Goal: Task Accomplishment & Management: Use online tool/utility

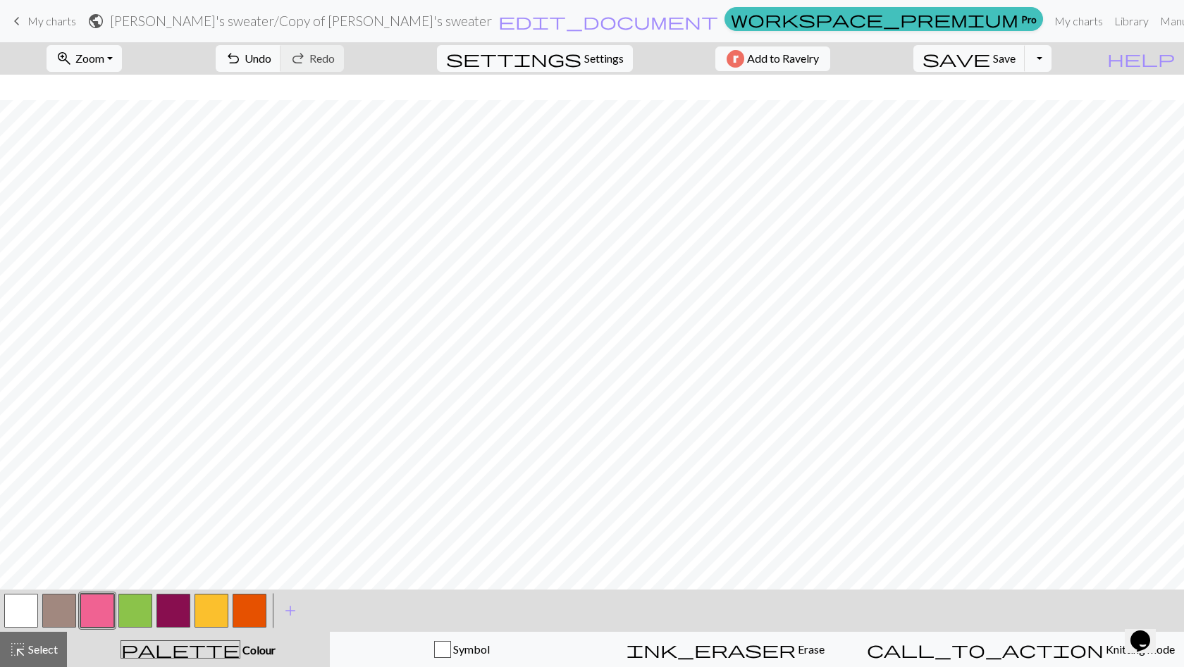
scroll to position [25, 0]
click at [23, 617] on button "button" at bounding box center [21, 611] width 34 height 34
click at [137, 614] on button "button" at bounding box center [135, 611] width 34 height 34
click at [206, 603] on button "button" at bounding box center [212, 611] width 34 height 34
click at [171, 613] on button "button" at bounding box center [173, 611] width 34 height 34
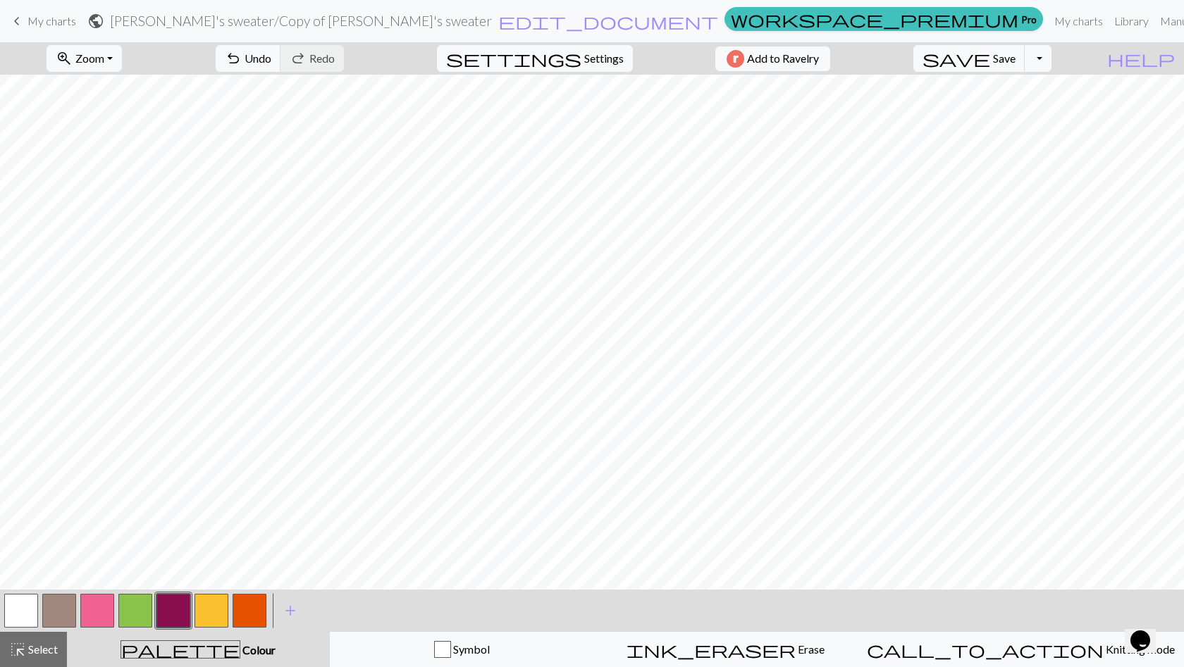
click at [96, 613] on button "button" at bounding box center [97, 611] width 34 height 34
click at [136, 607] on button "button" at bounding box center [135, 611] width 34 height 34
click at [99, 615] on button "button" at bounding box center [97, 611] width 34 height 34
click at [169, 615] on button "button" at bounding box center [173, 611] width 34 height 34
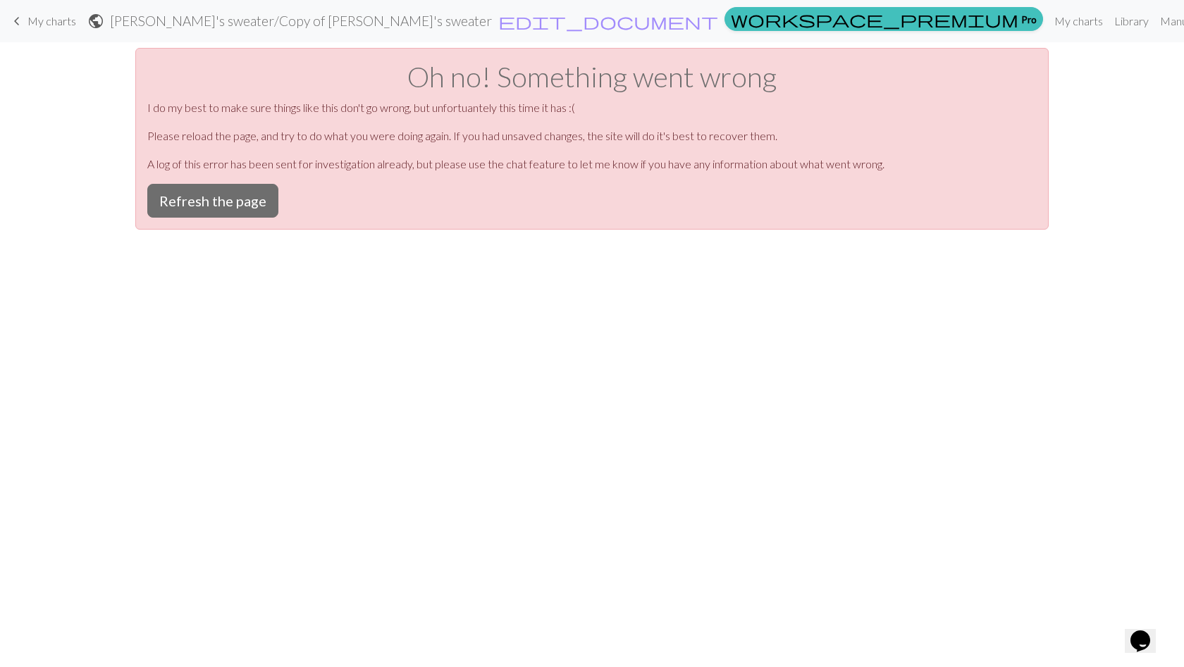
scroll to position [0, 0]
click at [227, 199] on button "Refresh the page" at bounding box center [212, 201] width 131 height 34
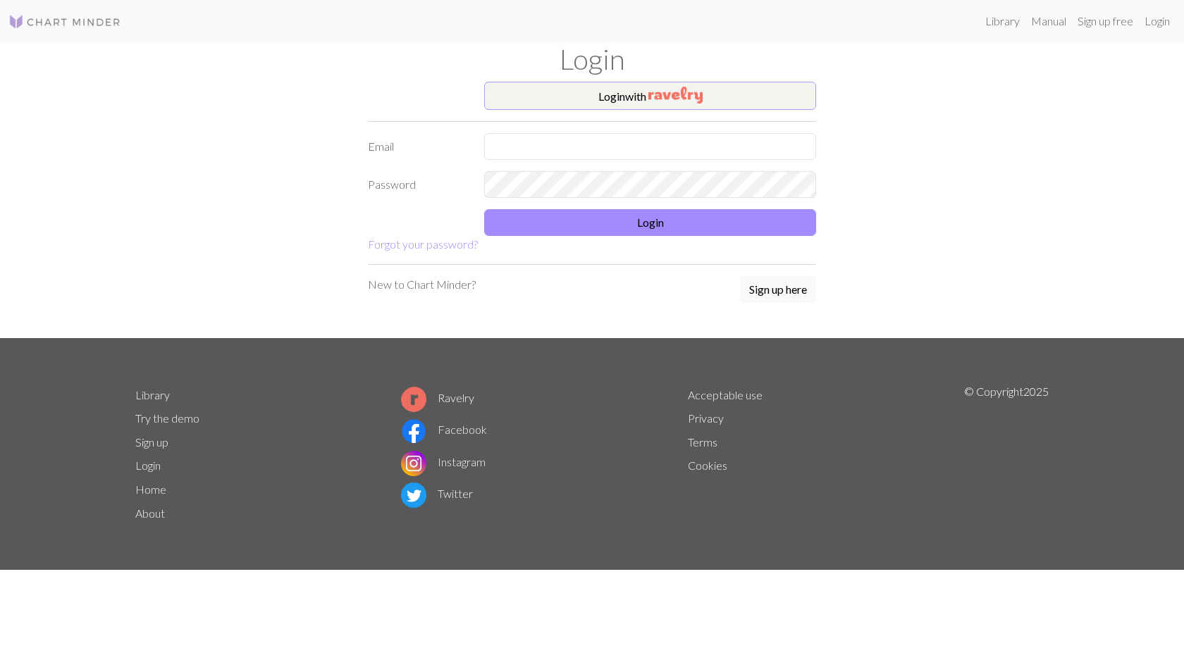
click at [622, 100] on button "Login with" at bounding box center [650, 96] width 332 height 28
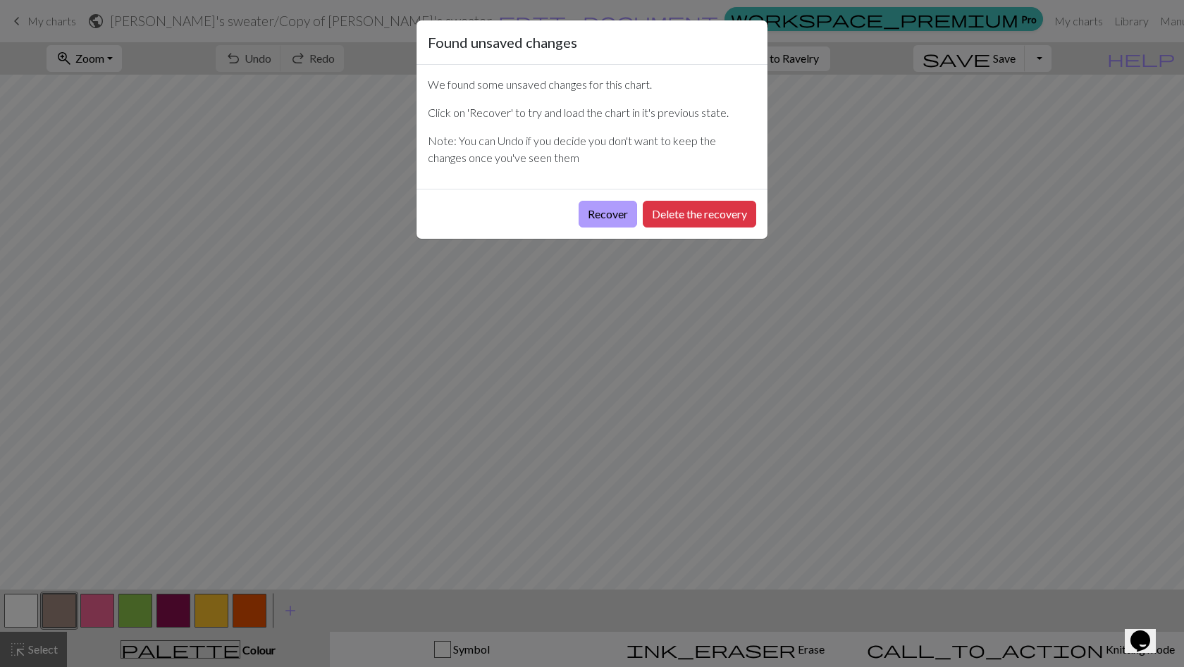
click at [604, 218] on button "Recover" at bounding box center [608, 214] width 58 height 27
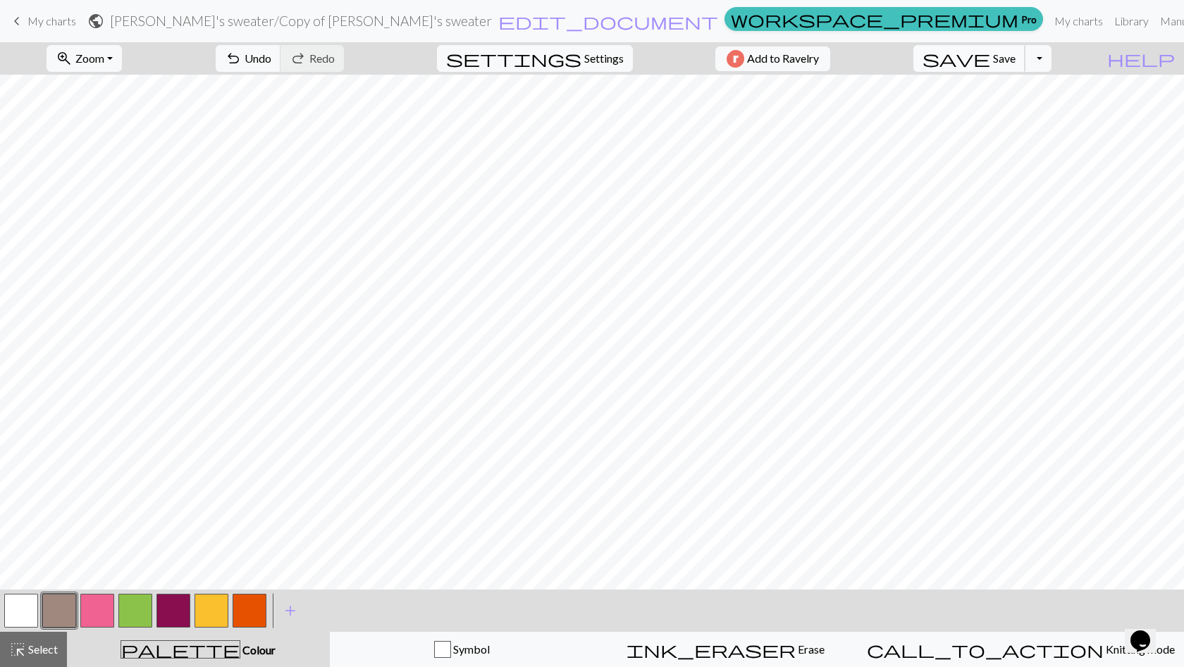
click at [1018, 53] on button "save Save Save" at bounding box center [969, 58] width 112 height 27
click at [1051, 61] on button "Toggle Dropdown" at bounding box center [1038, 58] width 27 height 27
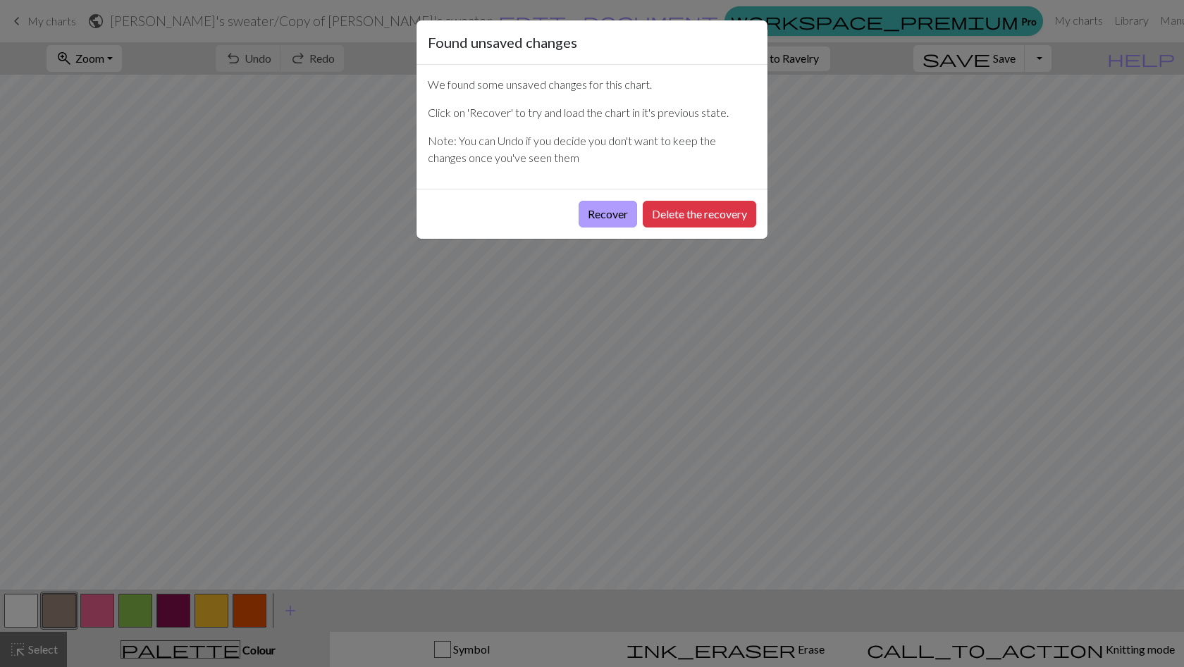
click at [619, 213] on button "Recover" at bounding box center [608, 214] width 58 height 27
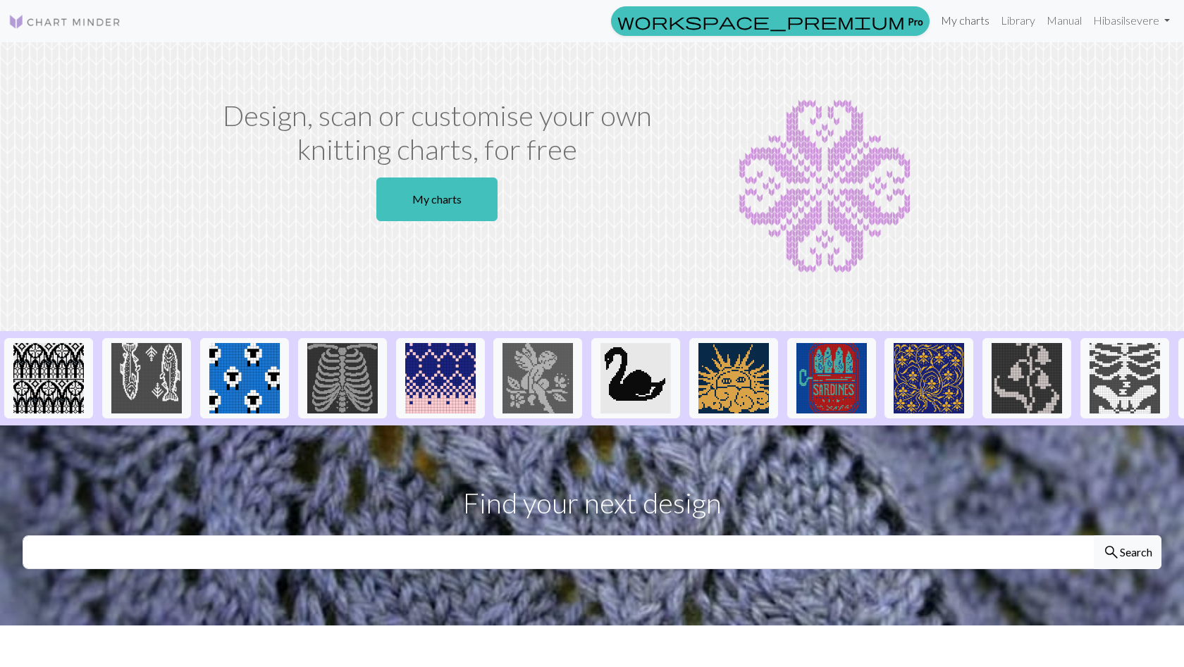
click at [970, 17] on link "My charts" at bounding box center [965, 20] width 60 height 28
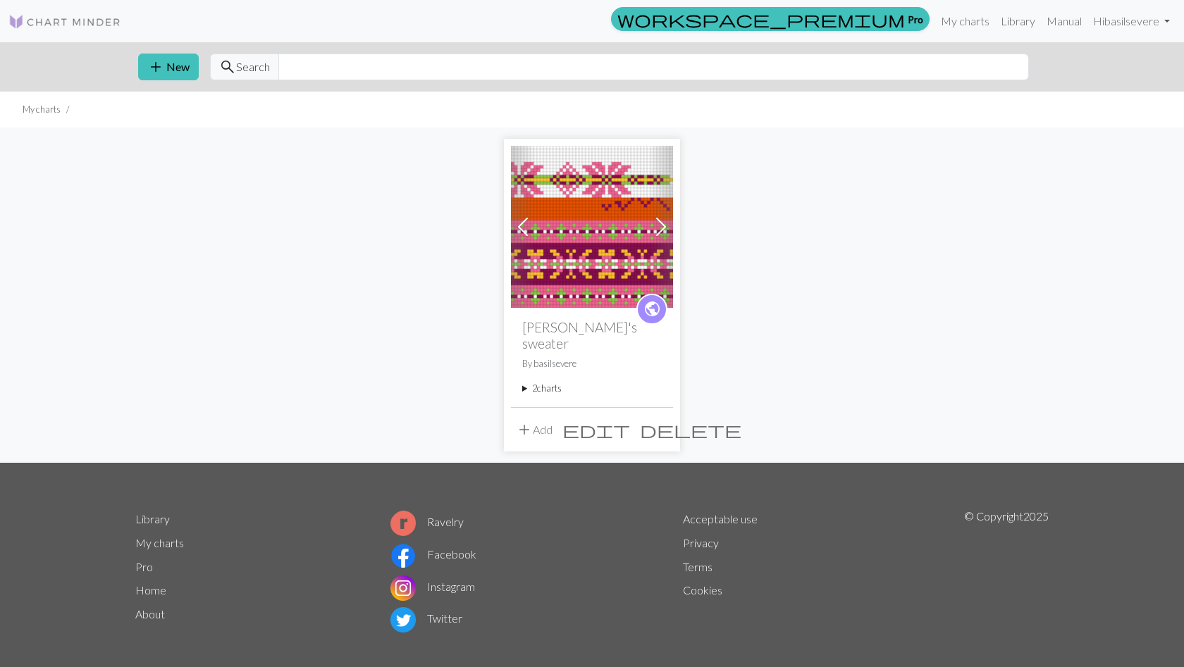
click at [590, 194] on img at bounding box center [592, 227] width 162 height 162
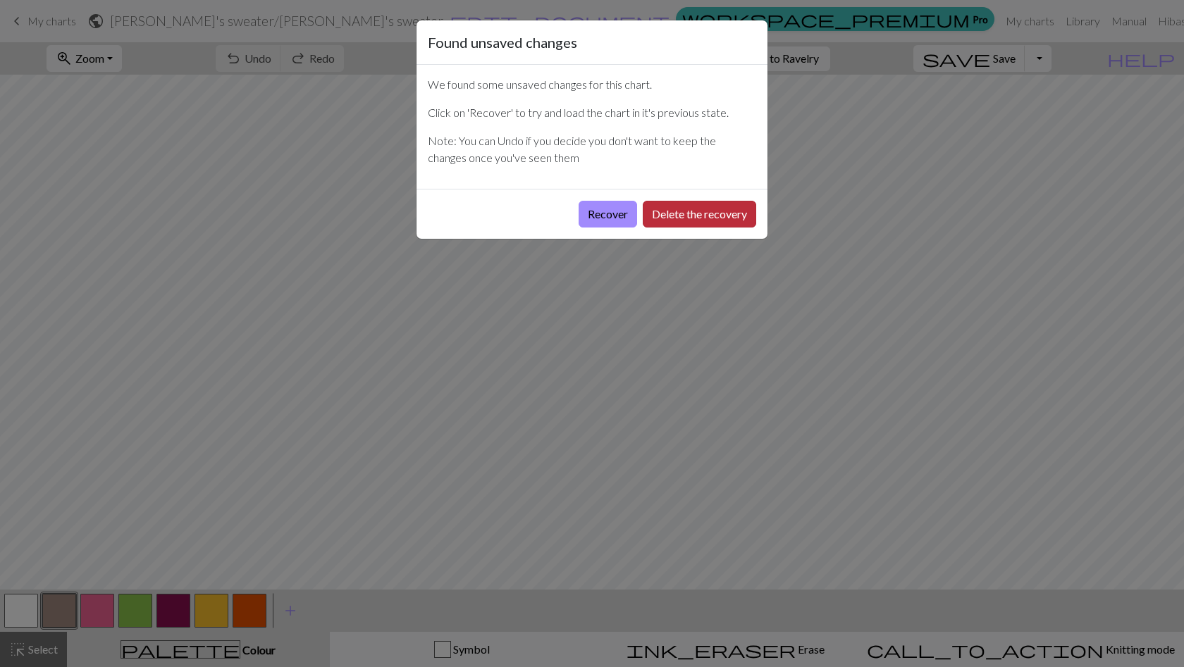
click at [693, 213] on button "Delete the recovery" at bounding box center [699, 214] width 113 height 27
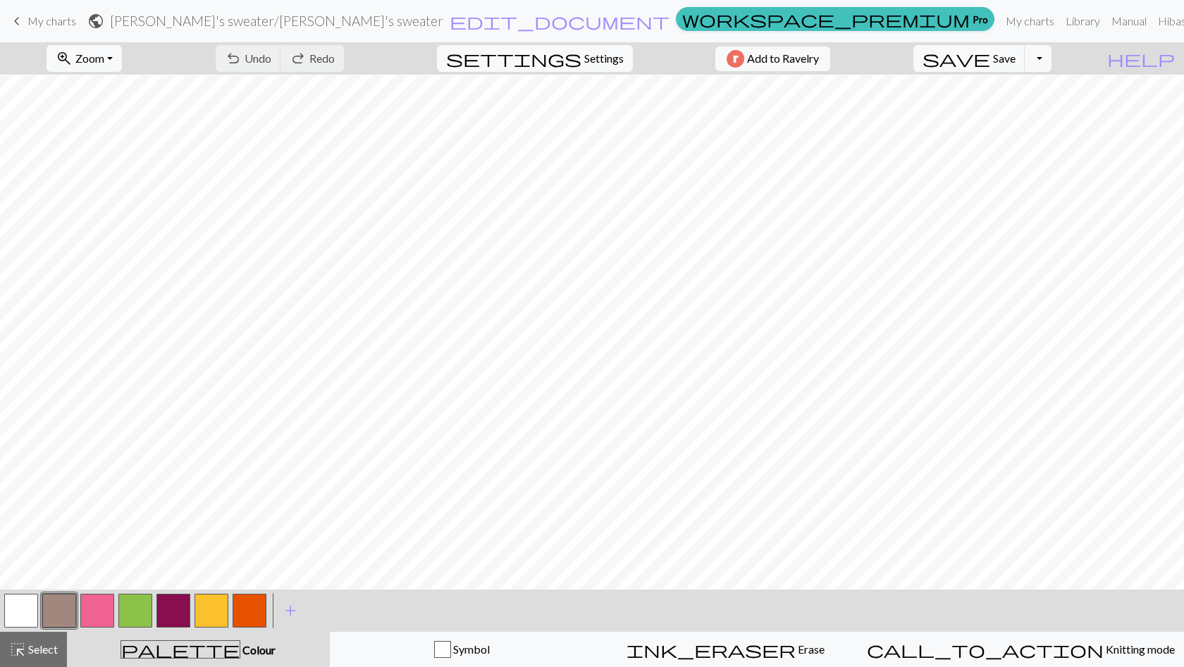
scroll to position [253, 0]
